Goal: Book appointment/travel/reservation

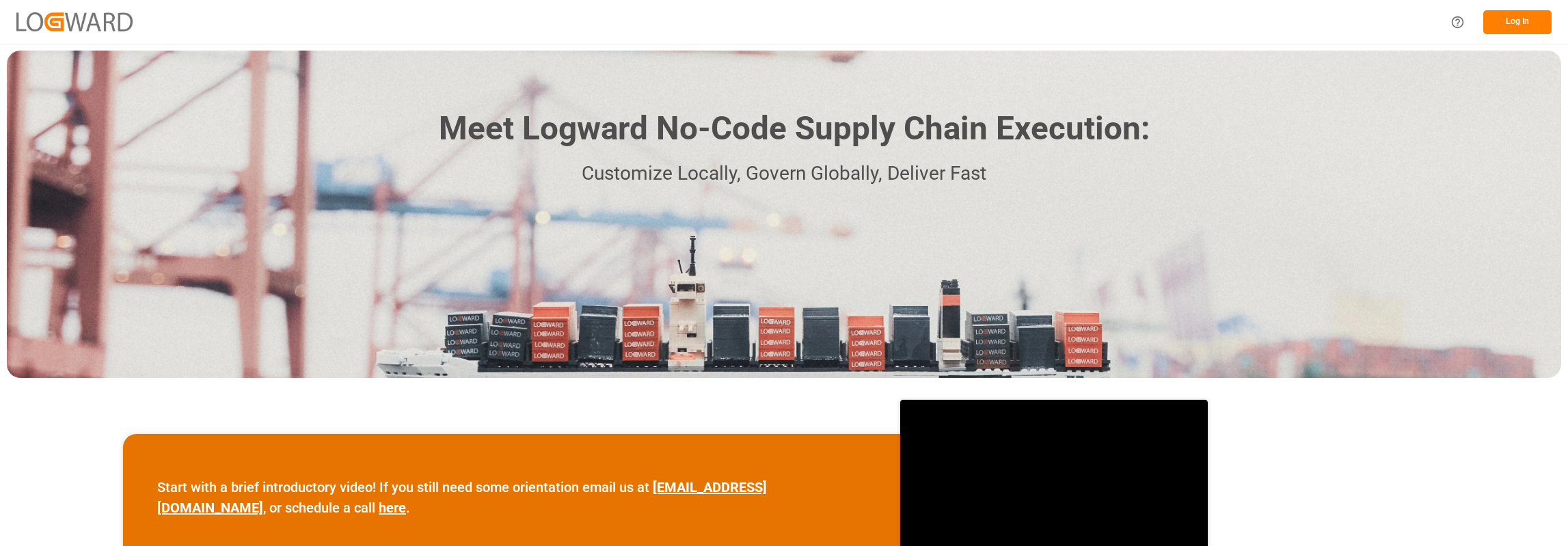
click at [1522, 19] on button "Log In" at bounding box center [1518, 23] width 68 height 24
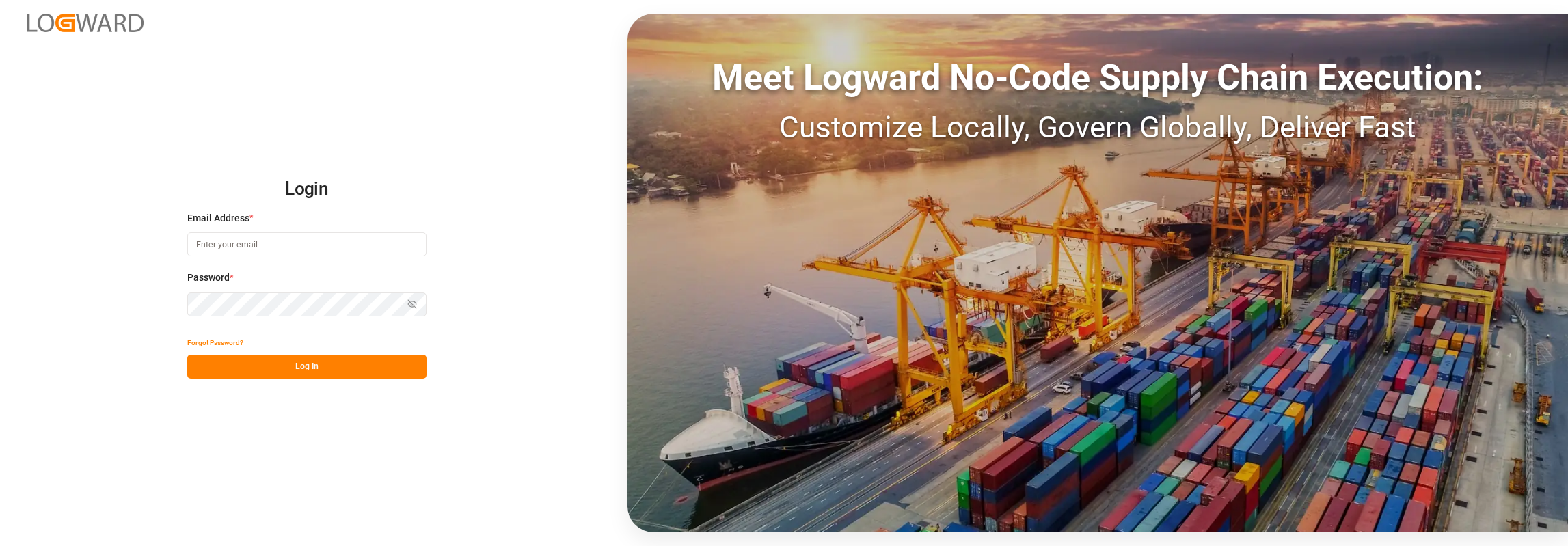
click at [223, 240] on input at bounding box center [307, 245] width 240 height 24
type input "[PERSON_NAME][EMAIL_ADDRESS][PERSON_NAME][DOMAIN_NAME]"
click at [301, 361] on button "Log In" at bounding box center [307, 367] width 240 height 24
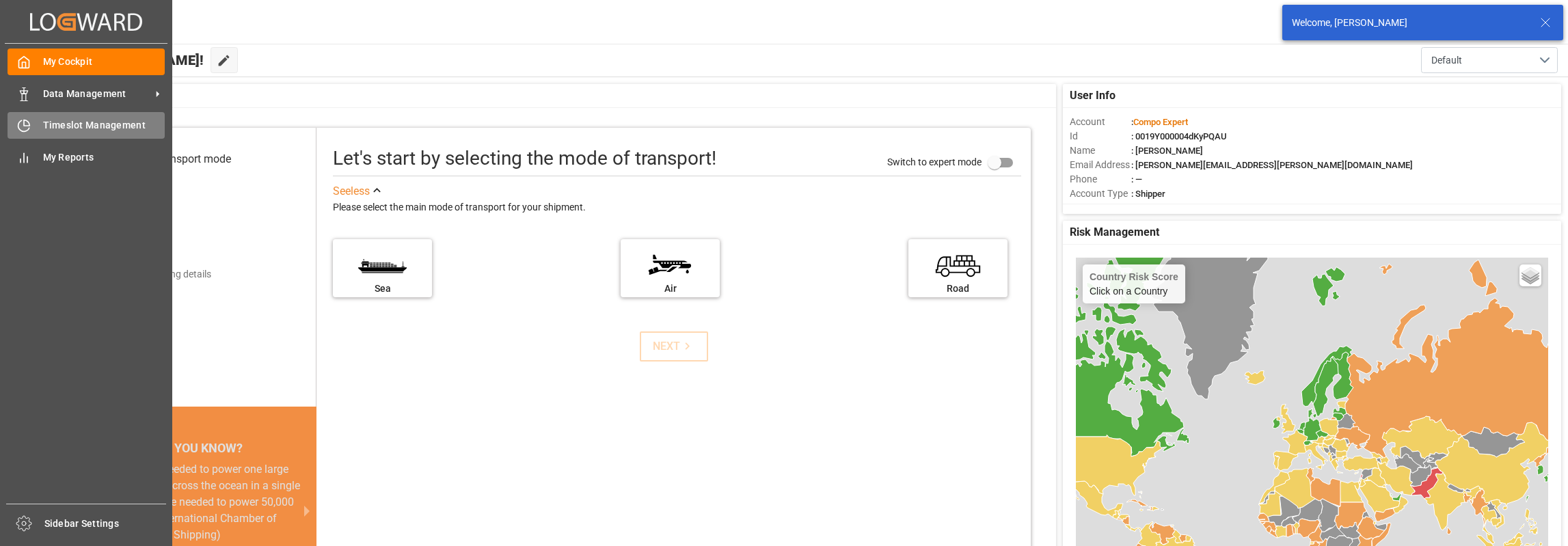
click at [82, 123] on span "Timeslot Management" at bounding box center [104, 125] width 122 height 14
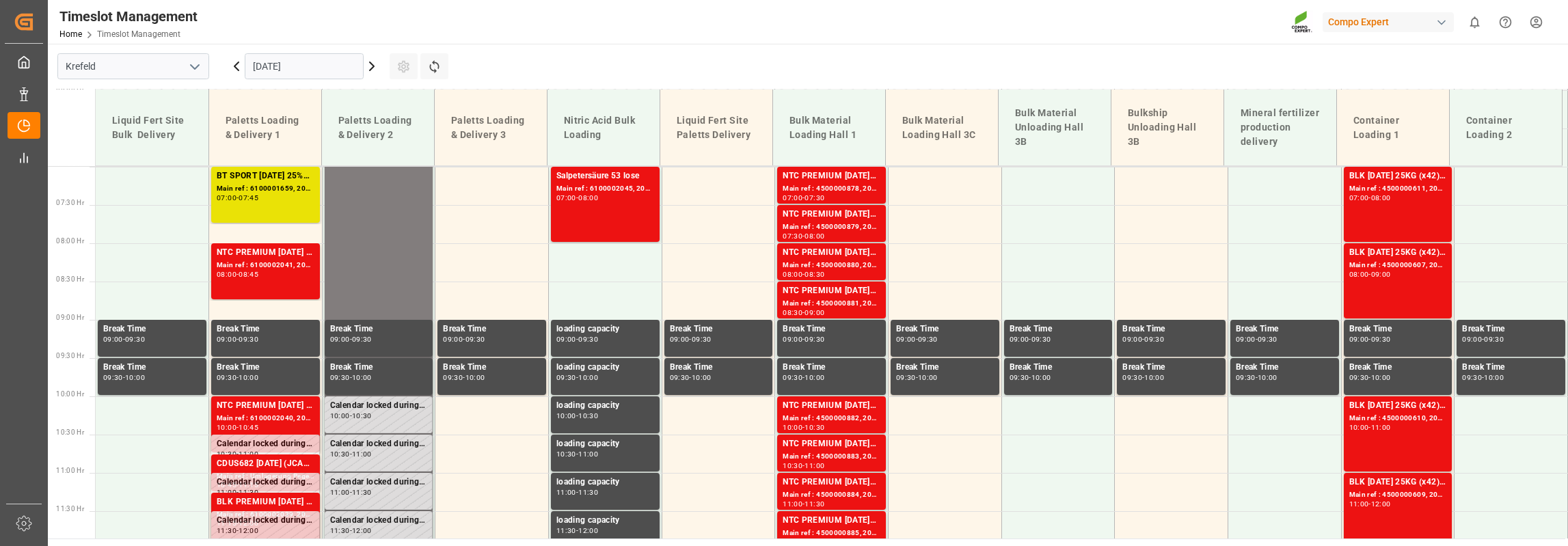
scroll to position [504, 0]
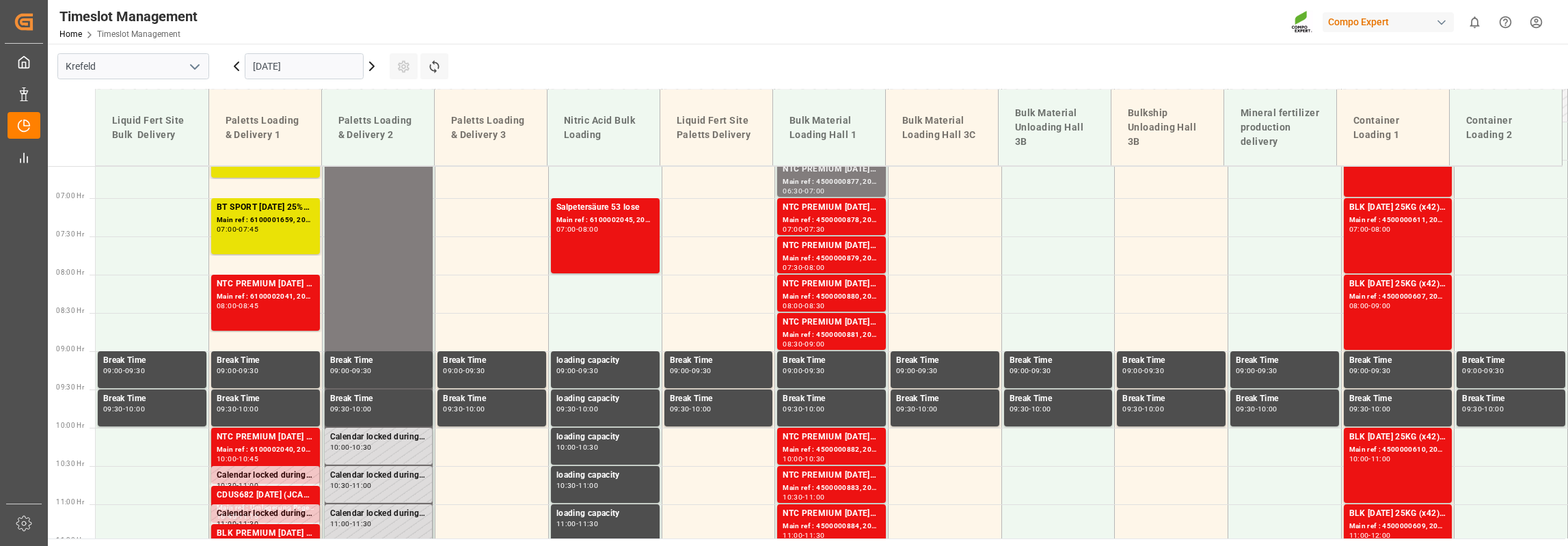
click at [1019, 147] on div "Bulk Material Unloading Hall 3B" at bounding box center [1055, 127] width 90 height 54
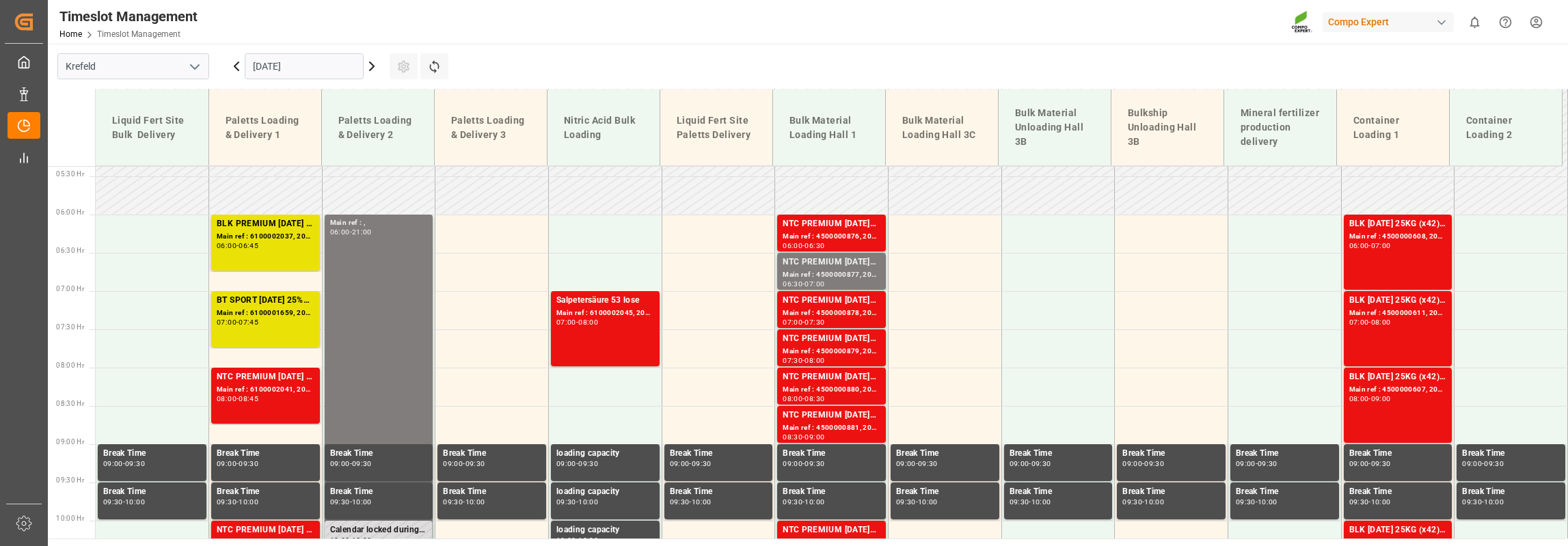
scroll to position [616, 0]
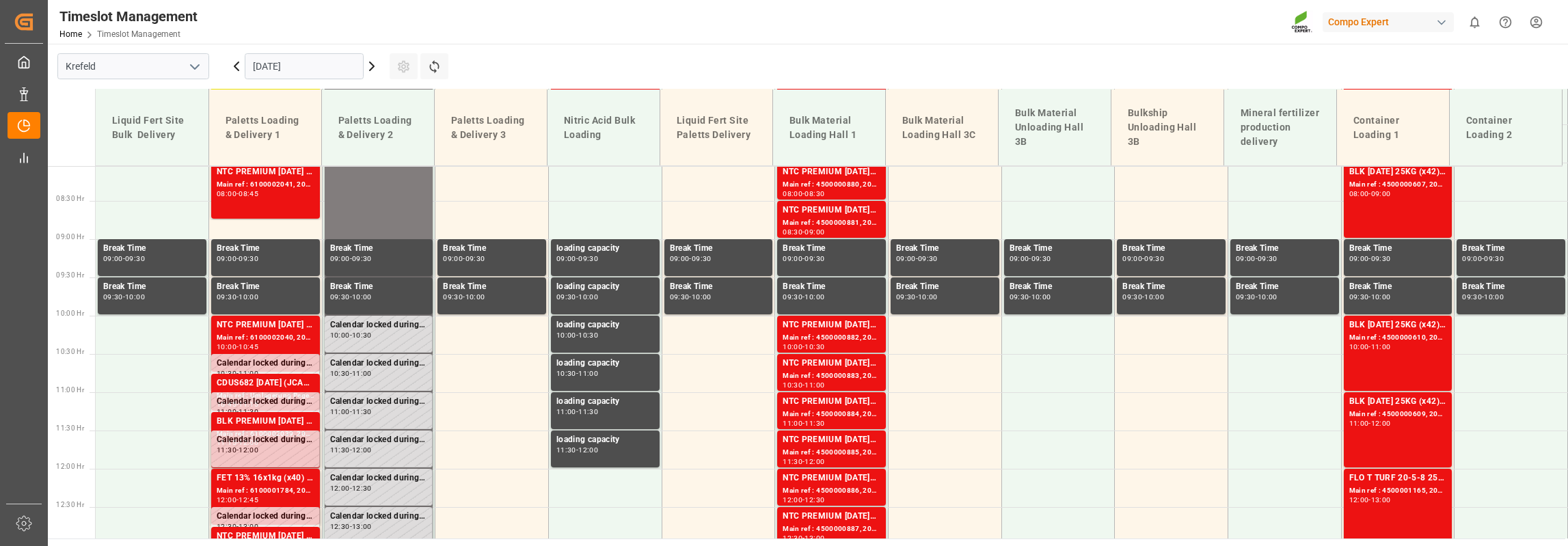
click at [235, 67] on icon at bounding box center [236, 66] width 4 height 8
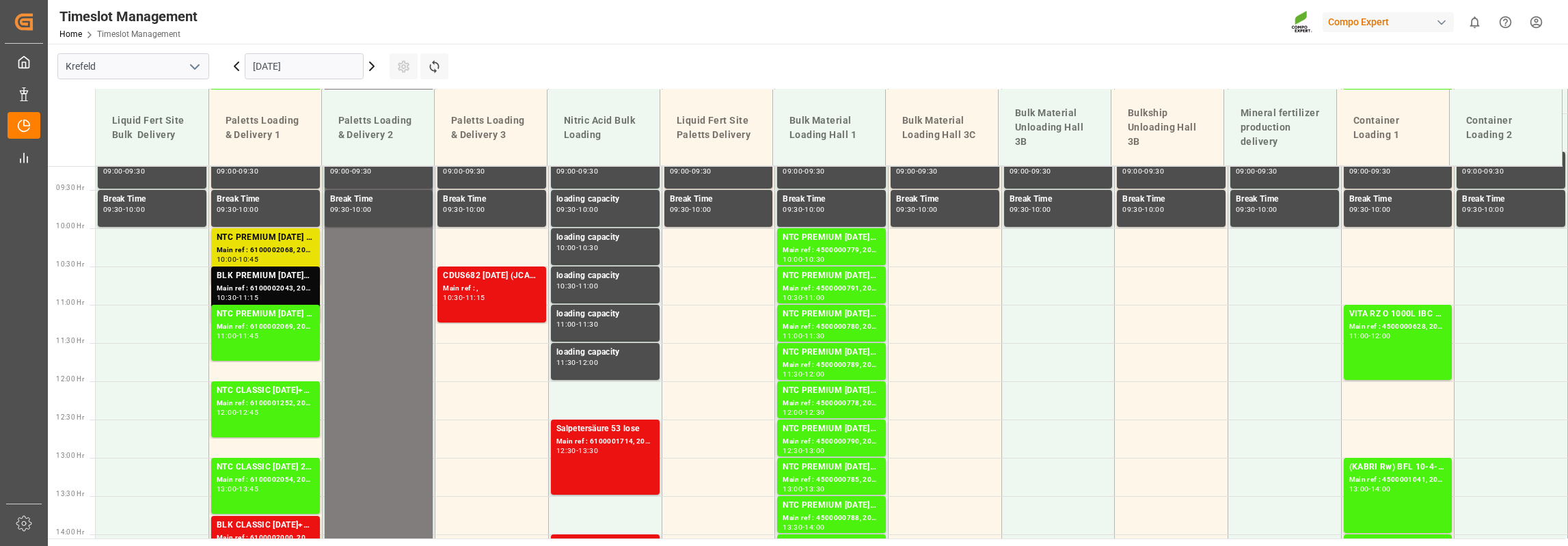
scroll to position [708, 0]
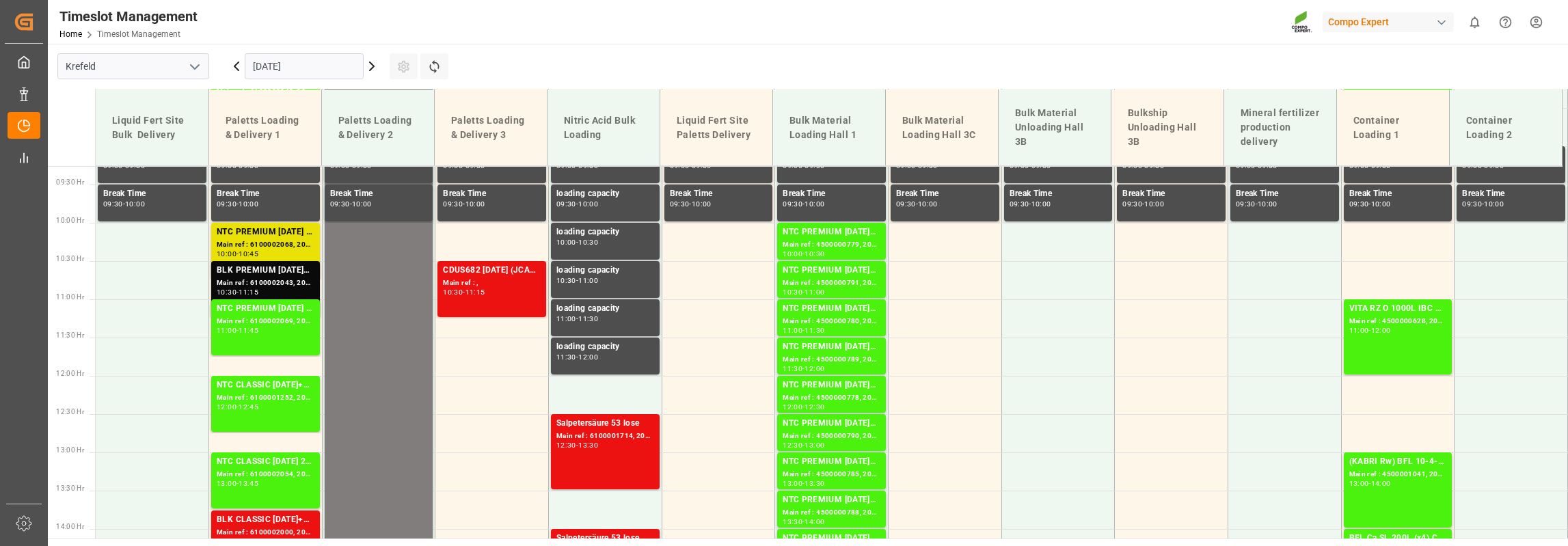
click at [318, 67] on input "[DATE]" at bounding box center [304, 66] width 119 height 26
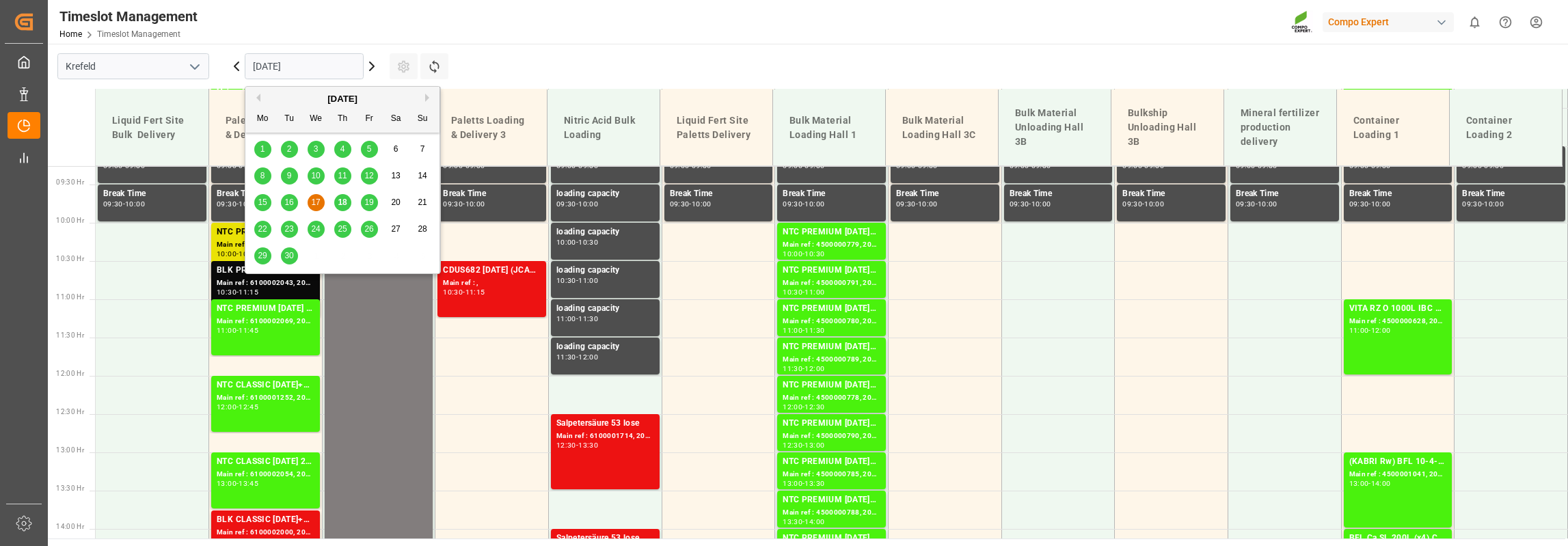
click at [254, 95] on button "Previous Month" at bounding box center [256, 98] width 8 height 8
click at [312, 259] on span "27" at bounding box center [315, 256] width 9 height 10
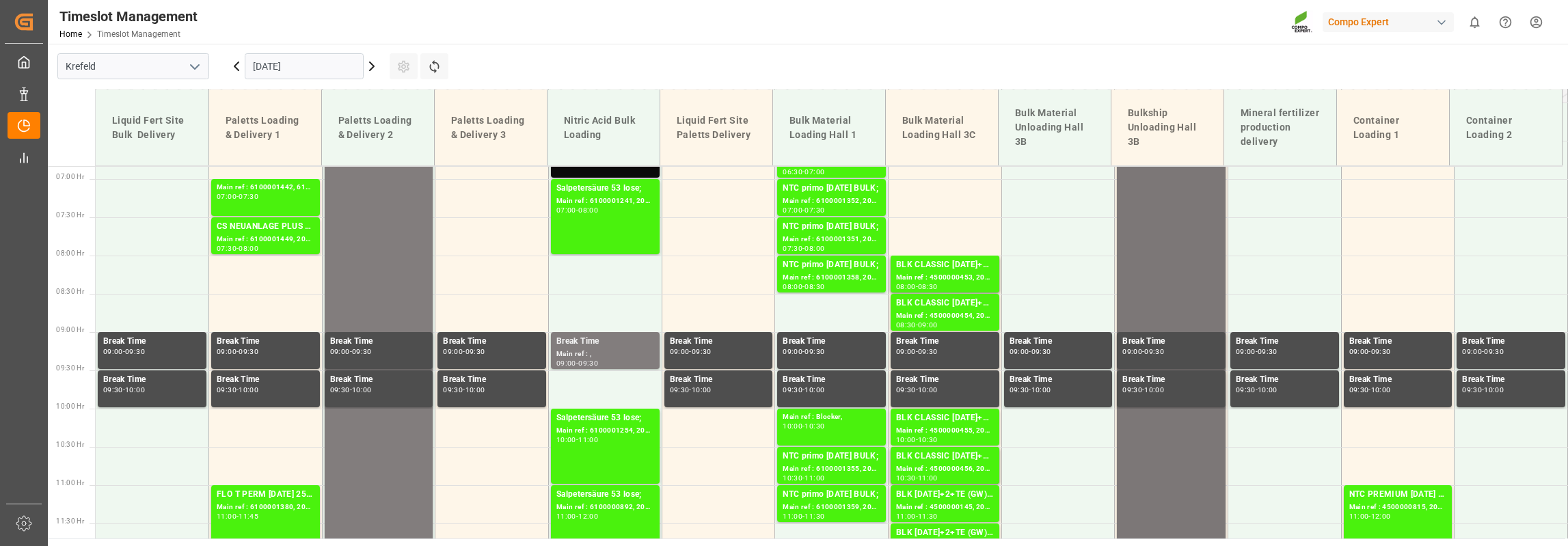
scroll to position [435, 0]
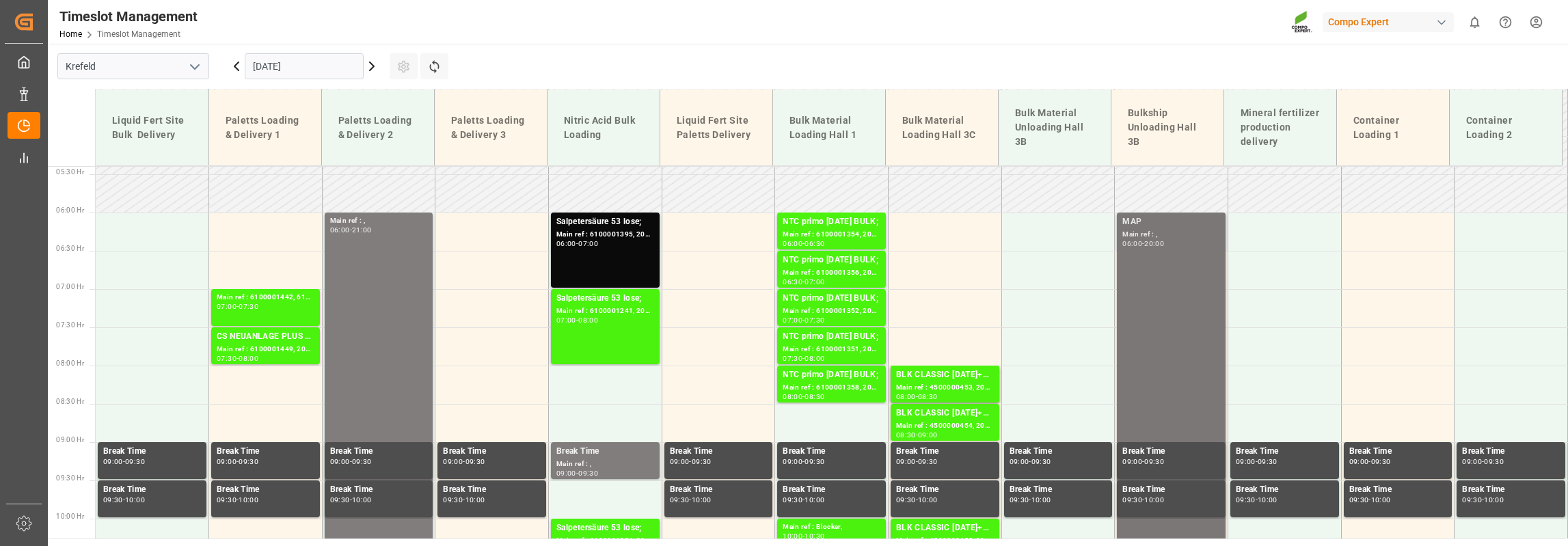
scroll to position [366, 0]
